Goal: Transaction & Acquisition: Purchase product/service

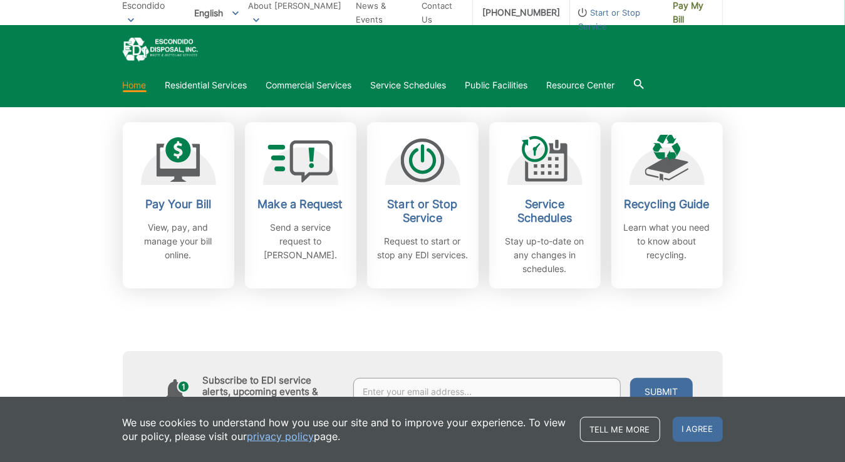
scroll to position [351, 0]
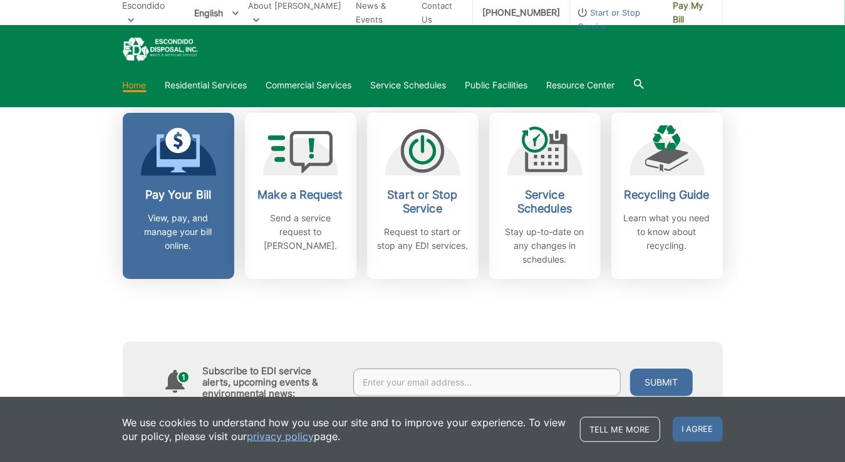
click at [186, 207] on div "Pay Your Bill View, pay, and manage your bill online." at bounding box center [178, 220] width 93 height 65
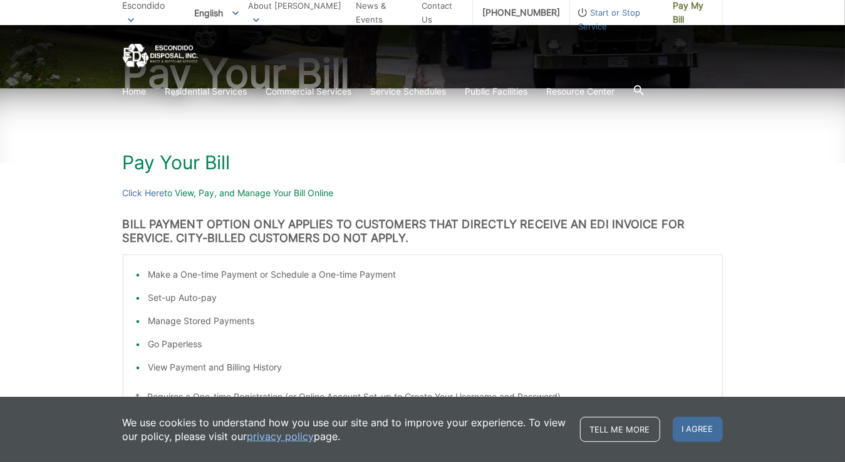
scroll to position [120, 0]
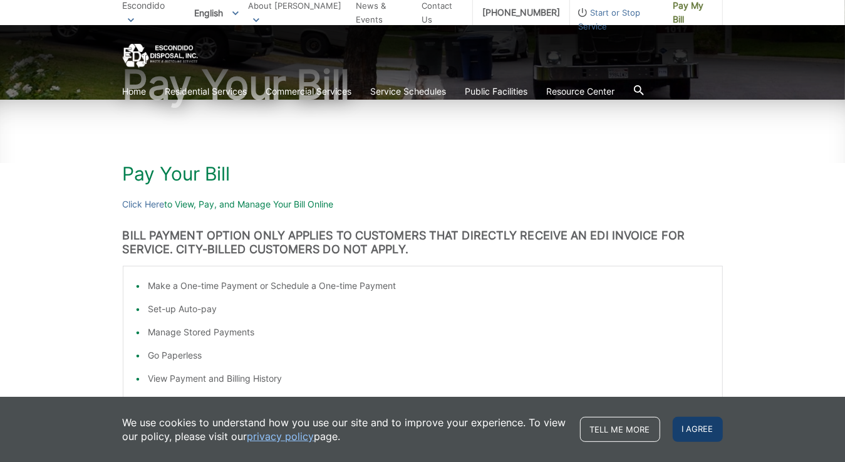
click at [701, 425] on span "I agree" at bounding box center [698, 428] width 50 height 25
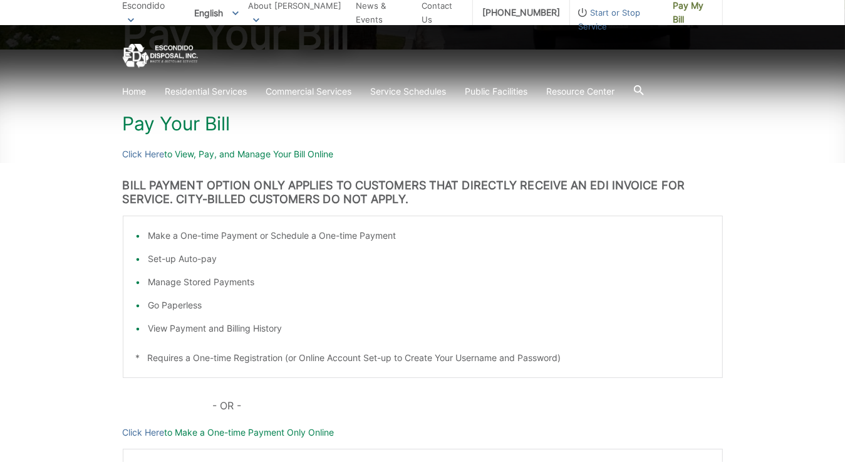
scroll to position [145, 0]
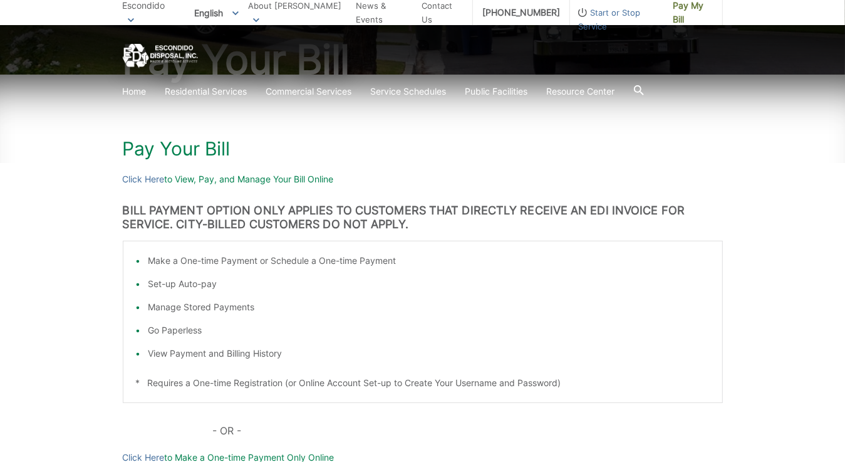
click at [245, 178] on p "Click Here to View, Pay, and Manage Your Bill Online" at bounding box center [423, 179] width 600 height 14
click at [155, 179] on link "Click Here" at bounding box center [144, 179] width 42 height 14
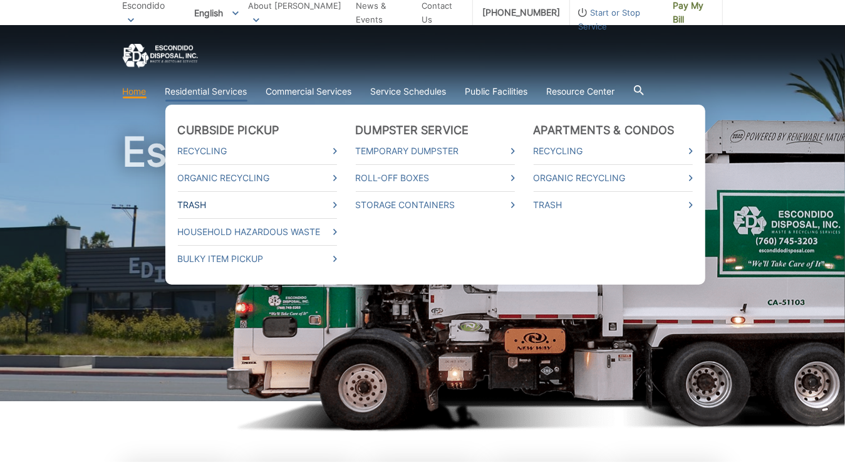
click at [197, 202] on link "Trash" at bounding box center [257, 205] width 159 height 14
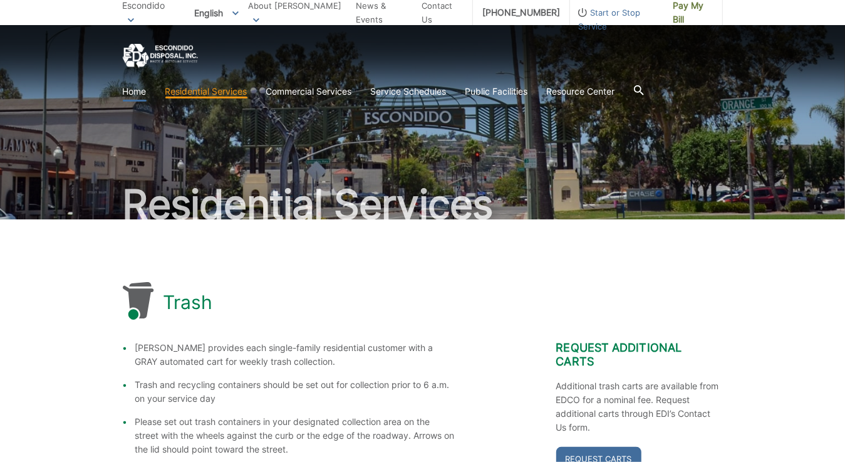
click at [137, 89] on link "Home" at bounding box center [135, 92] width 24 height 14
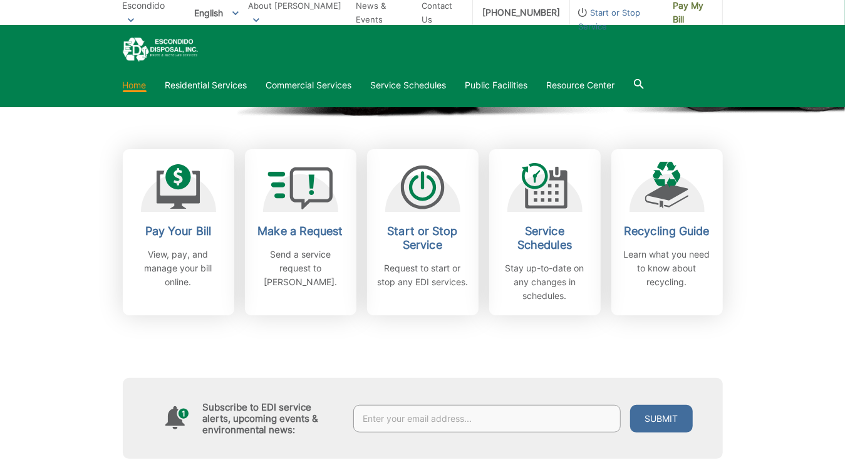
scroll to position [326, 0]
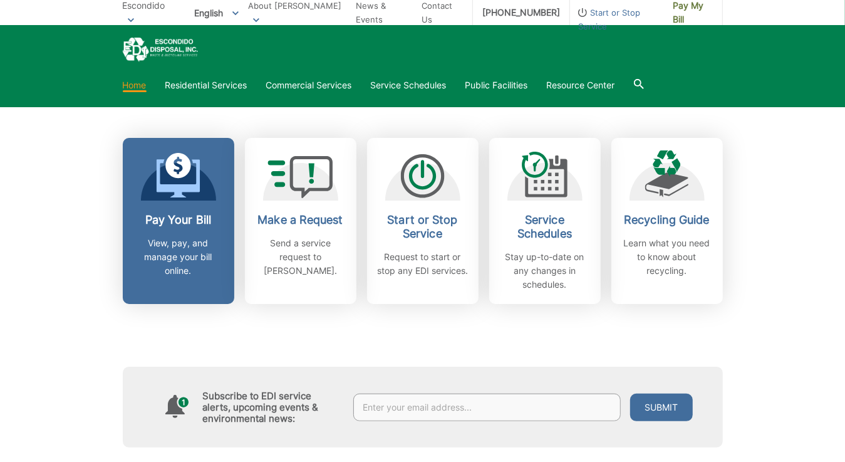
click at [187, 245] on p "View, pay, and manage your bill online." at bounding box center [178, 256] width 93 height 41
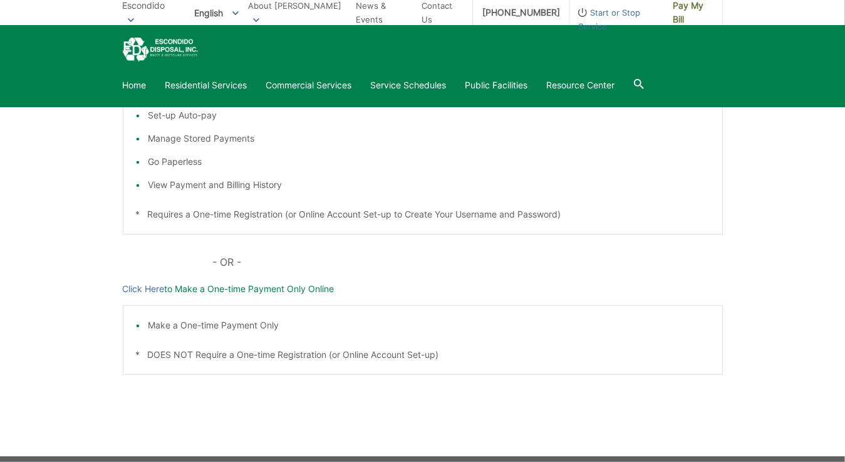
scroll to position [326, 0]
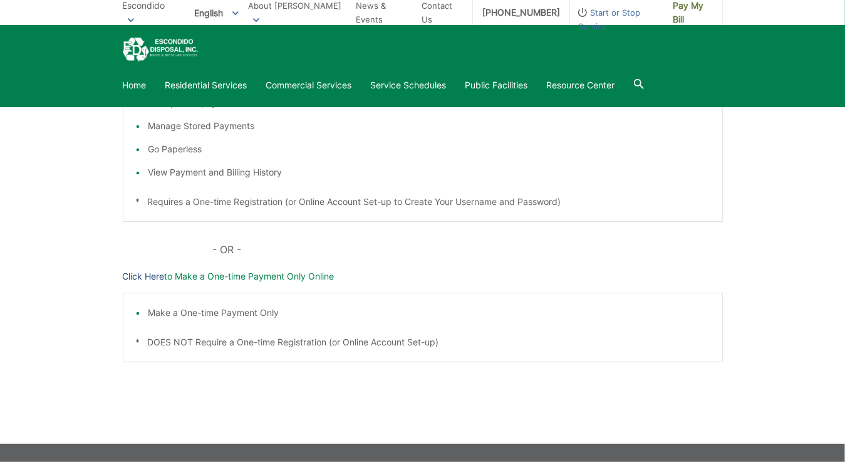
click at [154, 271] on link "Click Here" at bounding box center [144, 276] width 42 height 14
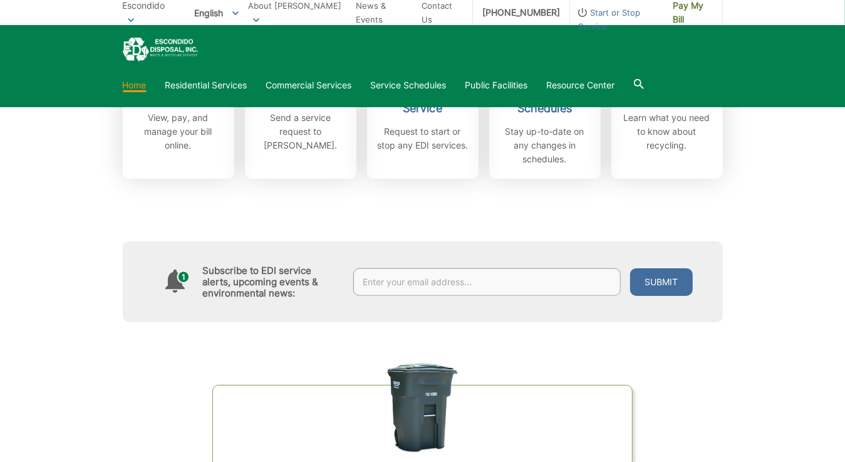
scroll to position [476, 0]
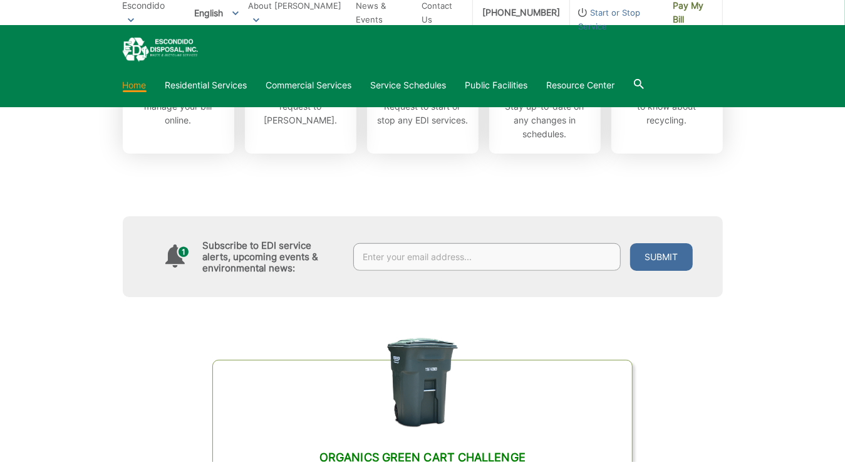
click at [533, 254] on input "text" at bounding box center [486, 257] width 267 height 28
type input "jimgboss@cox.net"
click at [669, 252] on button "Submit" at bounding box center [661, 257] width 63 height 28
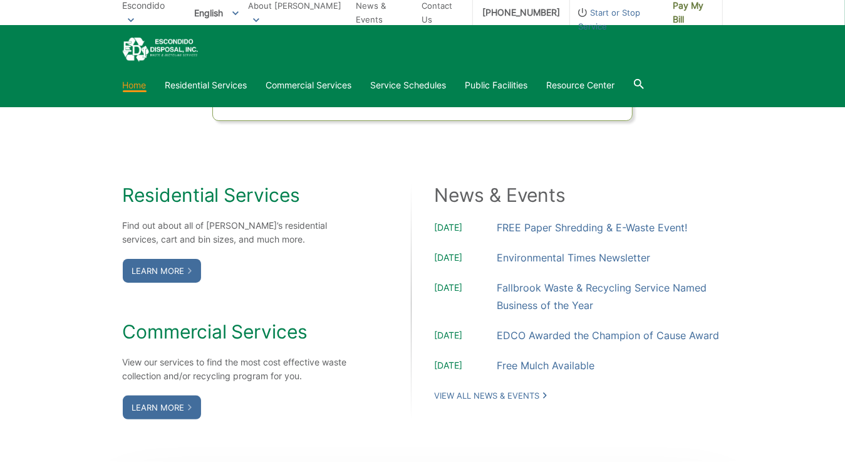
scroll to position [927, 0]
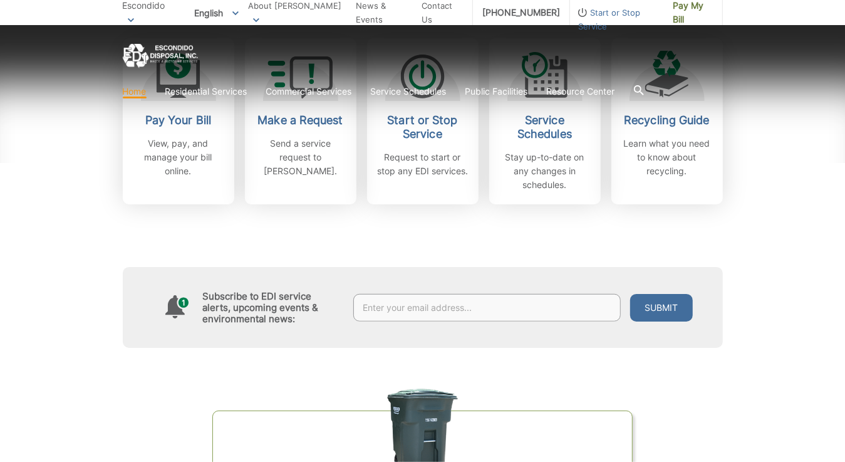
scroll to position [426, 0]
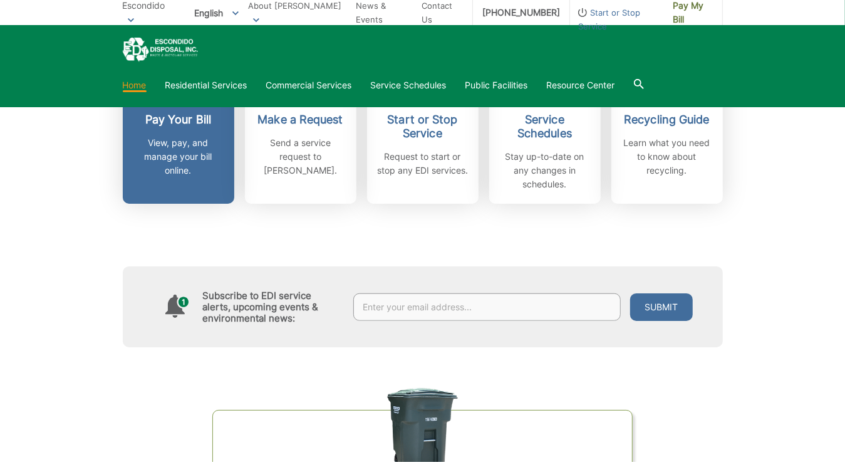
click at [172, 145] on p "View, pay, and manage your bill online." at bounding box center [178, 156] width 93 height 41
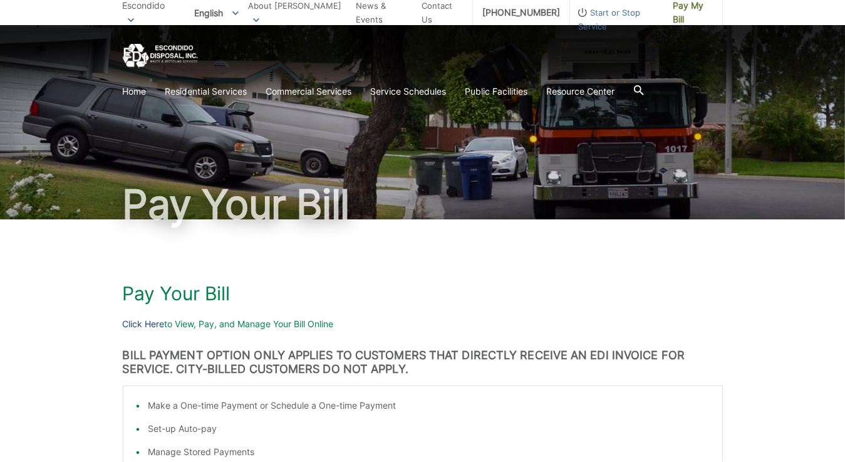
click at [157, 323] on link "Click Here" at bounding box center [144, 324] width 42 height 14
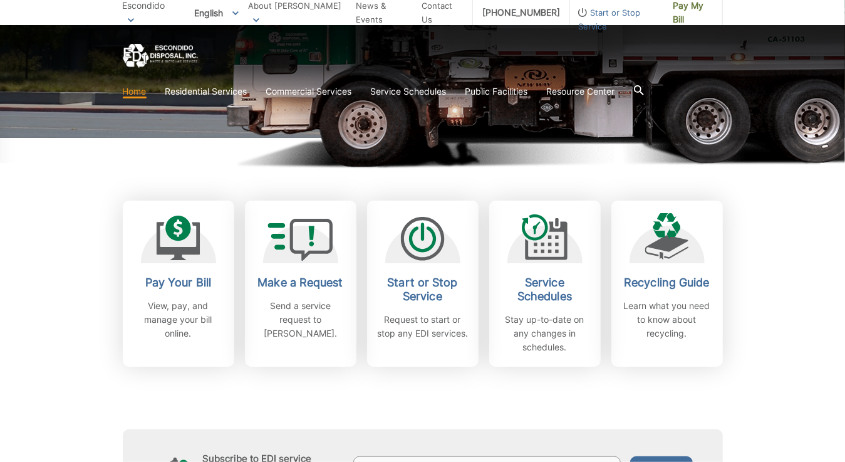
scroll to position [276, 0]
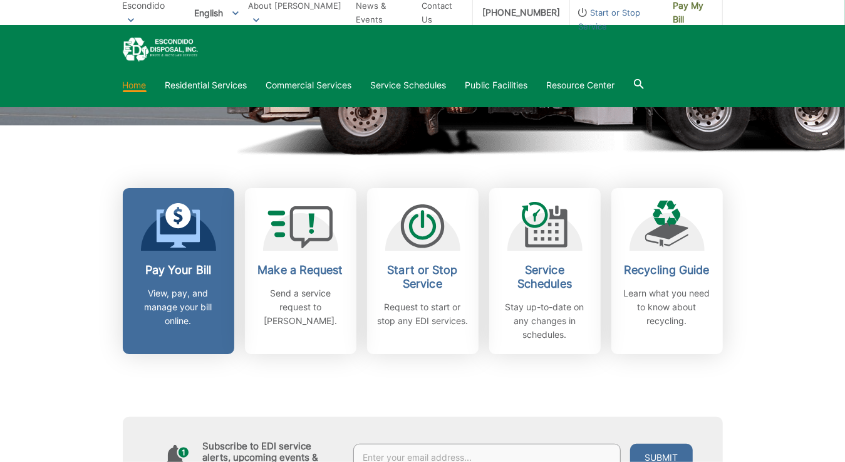
click at [177, 299] on p "View, pay, and manage your bill online." at bounding box center [178, 306] width 93 height 41
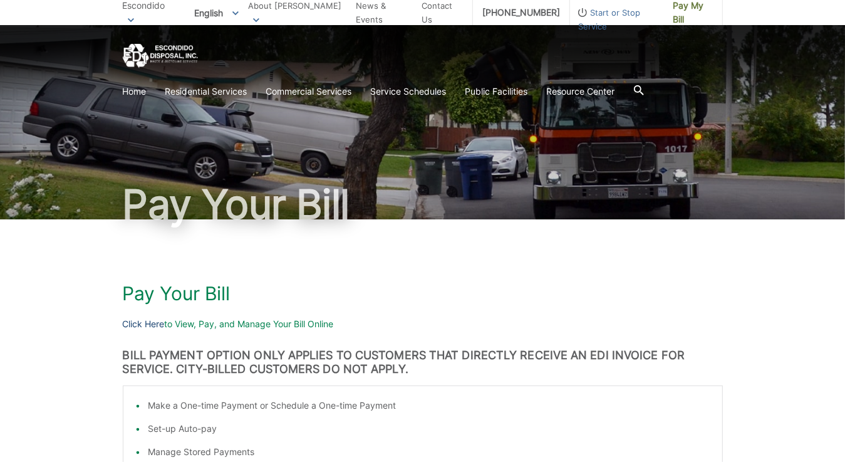
click at [153, 324] on link "Click Here" at bounding box center [144, 324] width 42 height 14
click at [154, 320] on link "Click Here" at bounding box center [144, 324] width 42 height 14
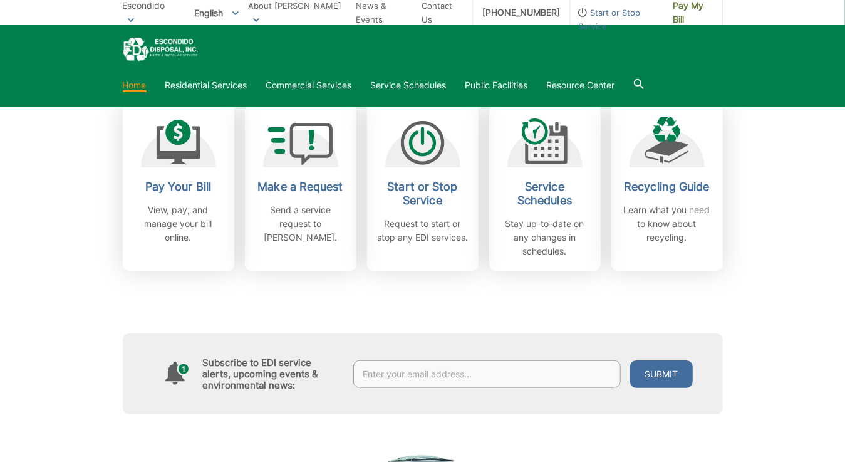
scroll to position [334, 0]
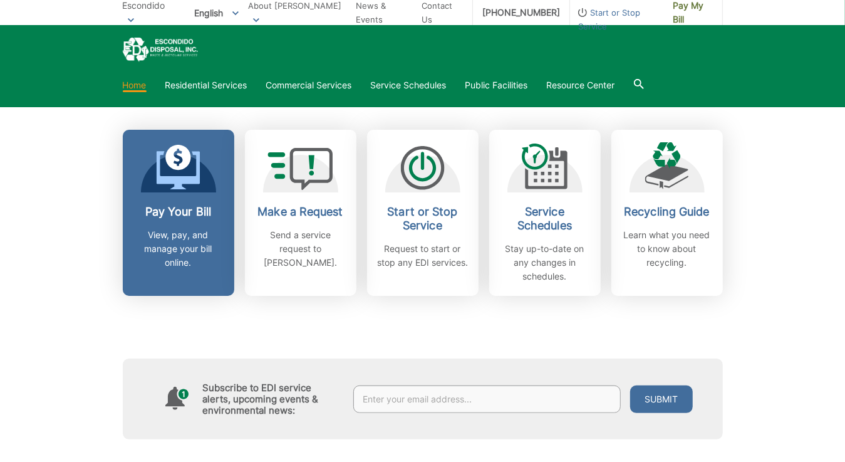
click at [162, 207] on h2 "Pay Your Bill" at bounding box center [178, 212] width 93 height 14
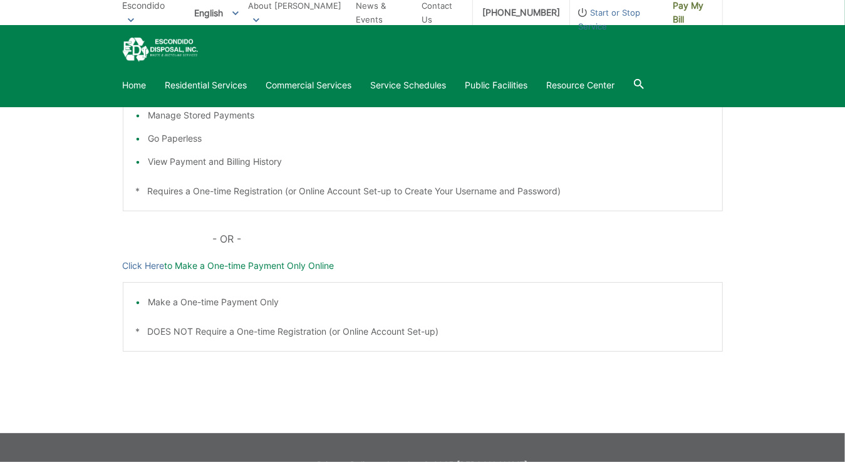
scroll to position [351, 0]
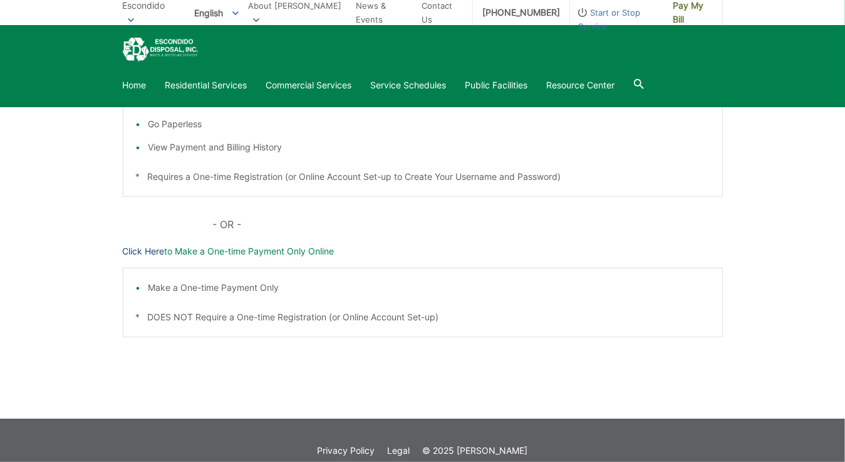
click at [154, 246] on link "Click Here" at bounding box center [144, 251] width 42 height 14
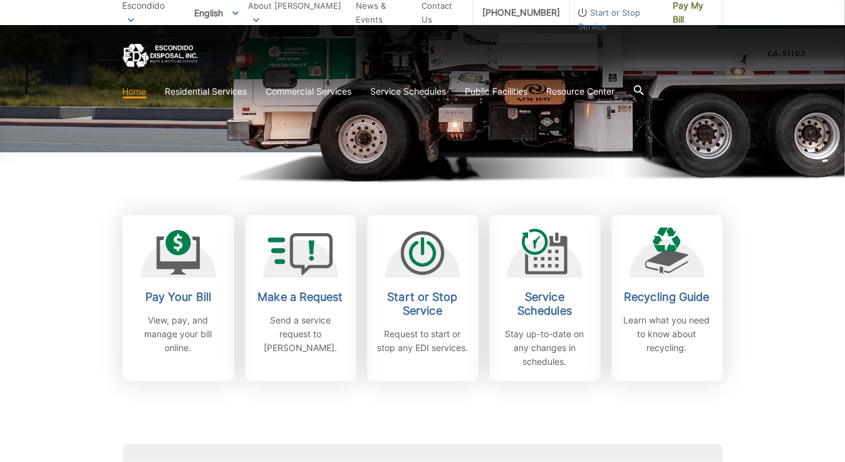
scroll to position [250, 0]
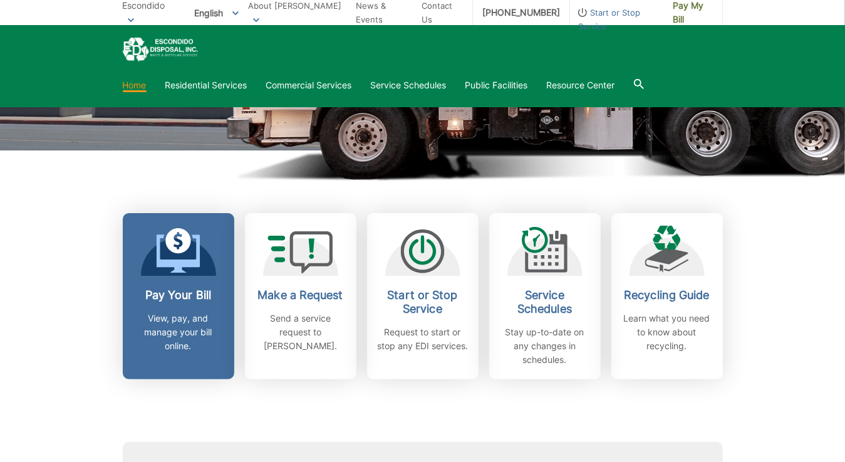
click at [174, 311] on p "View, pay, and manage your bill online." at bounding box center [178, 331] width 93 height 41
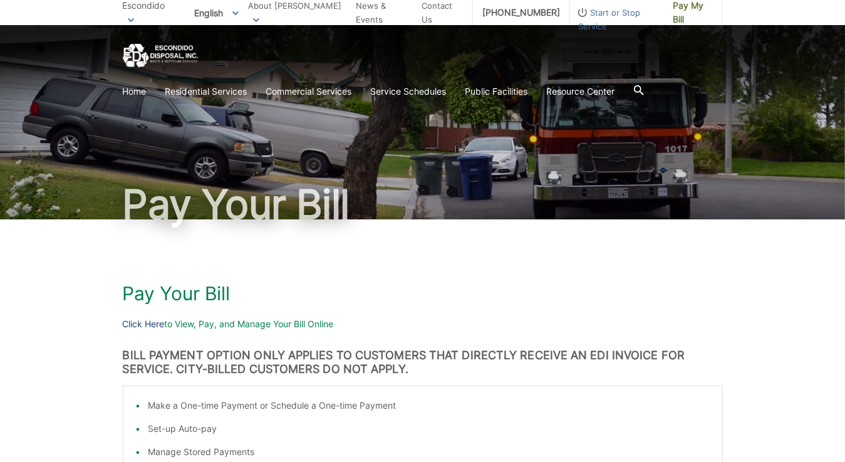
click at [157, 325] on link "Click Here" at bounding box center [144, 324] width 42 height 14
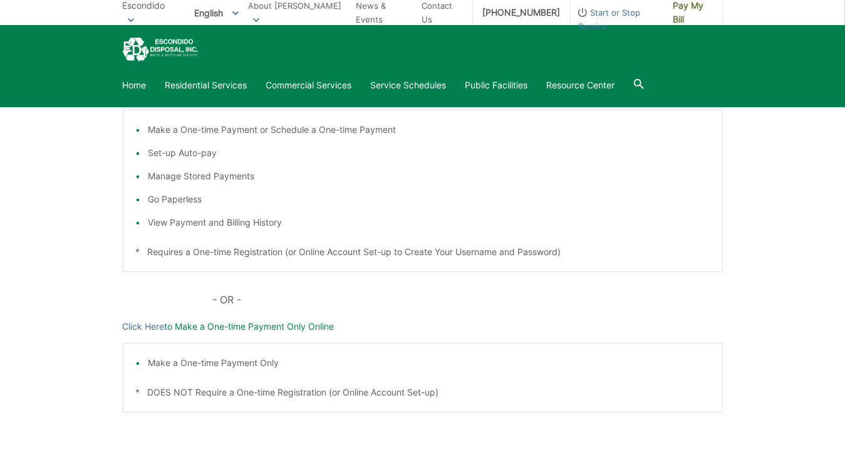
scroll to position [301, 0]
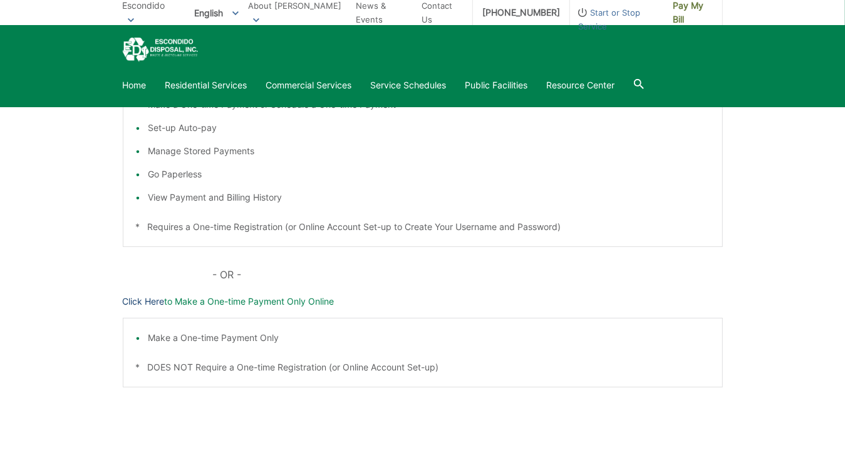
click at [157, 302] on link "Click Here" at bounding box center [144, 301] width 42 height 14
click at [697, 8] on span "Pay My Bill" at bounding box center [692, 13] width 39 height 28
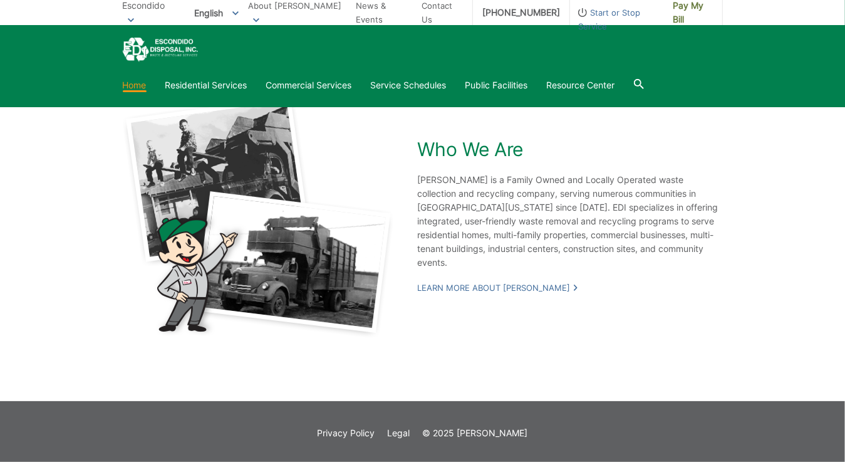
scroll to position [2305, 0]
click at [131, 81] on link "Home" at bounding box center [135, 85] width 24 height 14
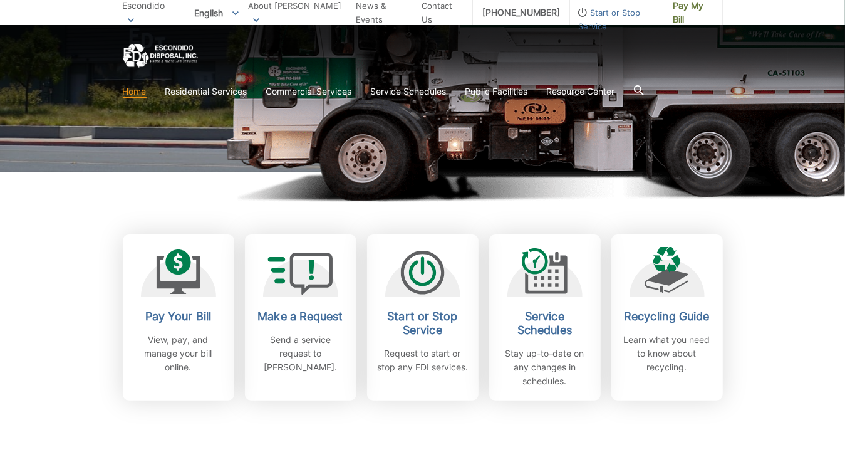
scroll to position [250, 0]
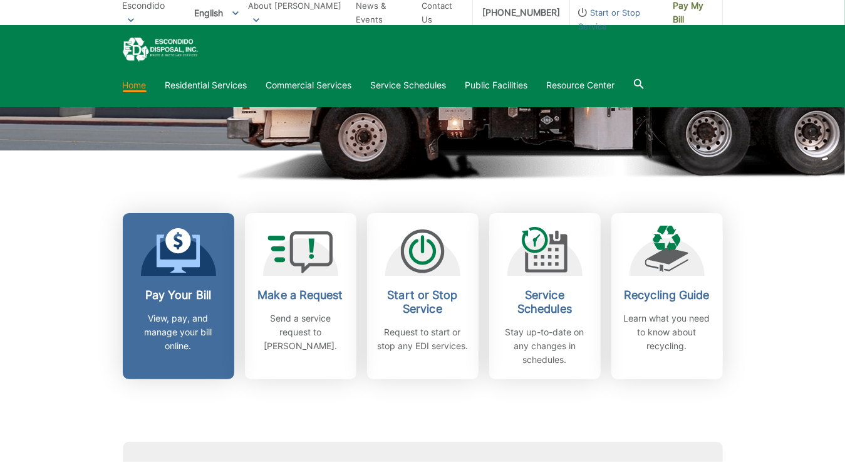
click at [187, 256] on icon at bounding box center [178, 250] width 44 height 45
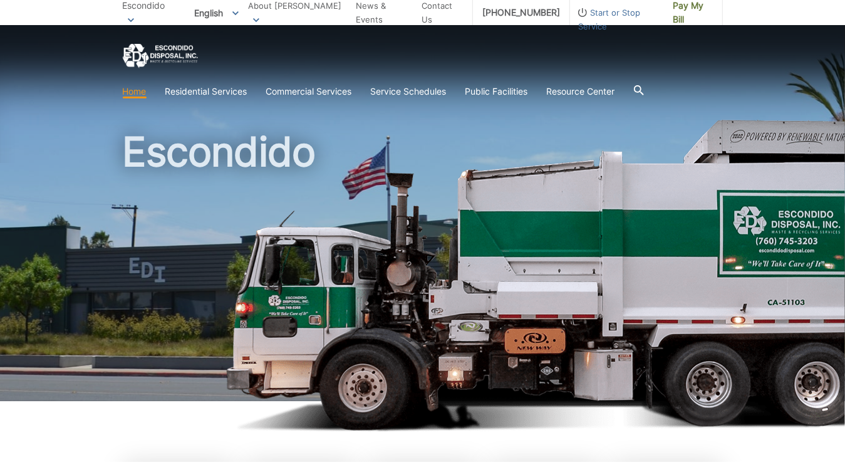
click at [170, 50] on img "EDCD logo. Return to the homepage." at bounding box center [160, 56] width 75 height 24
click at [134, 18] on icon at bounding box center [131, 20] width 6 height 4
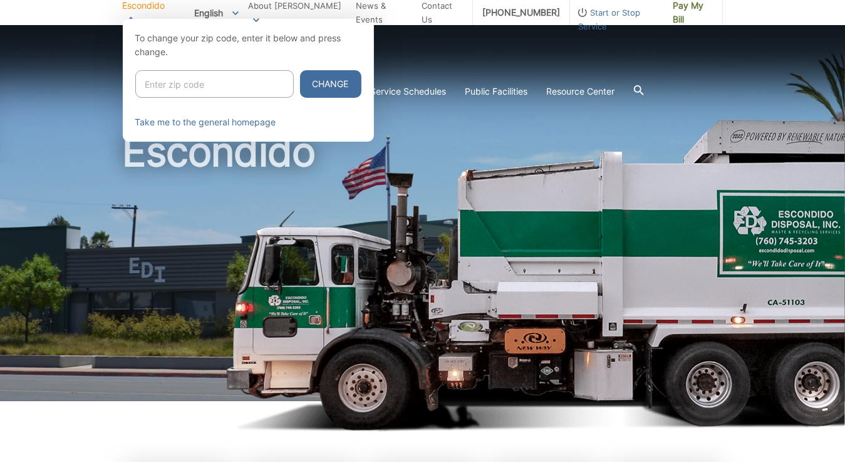
click at [171, 81] on input "Enter zip code" at bounding box center [214, 84] width 158 height 28
type input "92029"
click at [322, 85] on button "Change" at bounding box center [330, 84] width 61 height 28
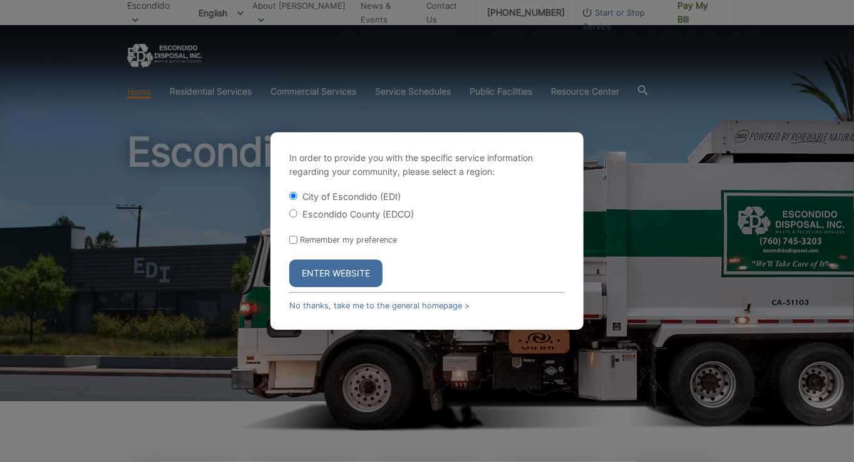
click at [291, 214] on input "Escondido County (EDCO)" at bounding box center [293, 213] width 8 height 8
radio input "true"
click at [294, 241] on input "Remember my preference" at bounding box center [293, 239] width 8 height 8
checkbox input "true"
click at [333, 284] on button "Enter Website" at bounding box center [335, 273] width 93 height 28
